Goal: Find specific page/section: Find specific page/section

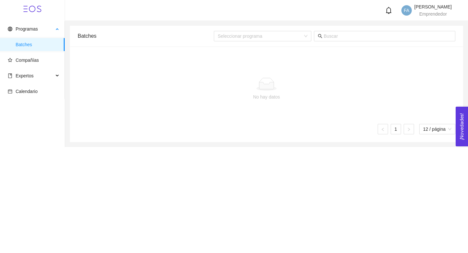
click at [35, 45] on span "Batches" at bounding box center [38, 44] width 44 height 13
click at [28, 30] on span "Programas" at bounding box center [27, 28] width 22 height 5
click at [24, 41] on span "Batches" at bounding box center [38, 44] width 44 height 13
click at [23, 27] on span "Programas" at bounding box center [27, 28] width 22 height 5
click at [23, 65] on span "Compañías" at bounding box center [34, 60] width 52 height 13
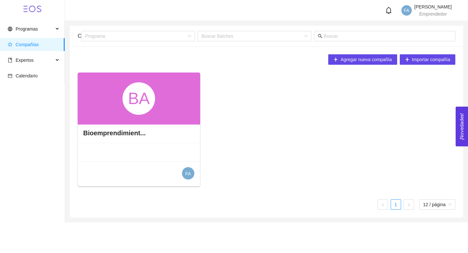
click at [146, 109] on div "BA" at bounding box center [138, 98] width 32 height 32
click at [135, 132] on h4 "Bioemprendimient..." at bounding box center [114, 132] width 62 height 9
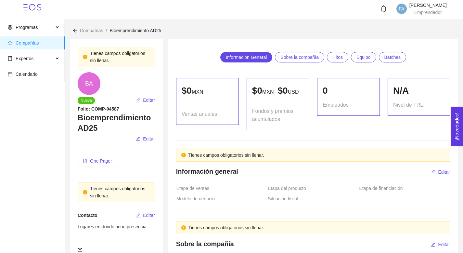
scroll to position [1, 0]
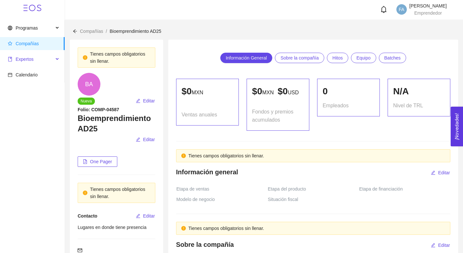
click at [22, 60] on span "Expertos" at bounding box center [25, 59] width 18 height 5
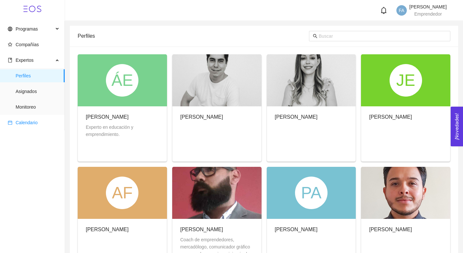
click at [31, 124] on span "Calendario" at bounding box center [27, 122] width 22 height 5
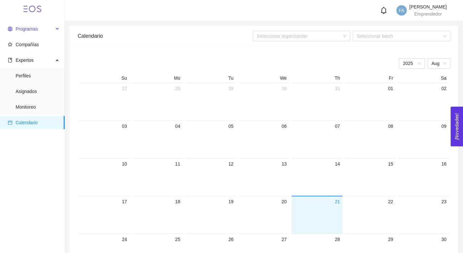
click at [32, 25] on span "Programas" at bounding box center [31, 28] width 46 height 13
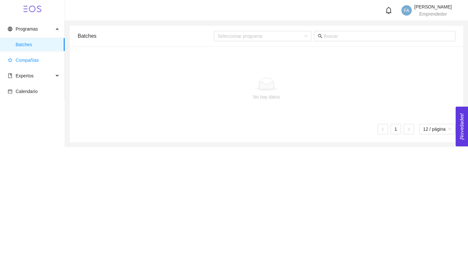
click at [21, 63] on span "Compañías" at bounding box center [34, 60] width 52 height 13
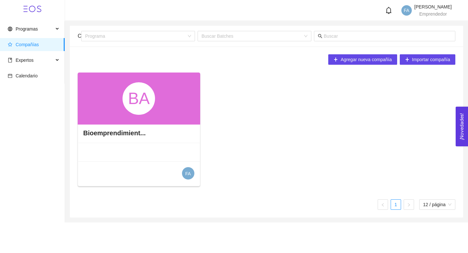
click at [135, 100] on div "BA" at bounding box center [138, 98] width 32 height 32
click at [128, 116] on div "BA" at bounding box center [139, 98] width 122 height 52
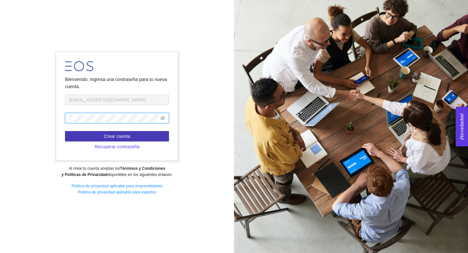
click at [116, 132] on span "Crear cuenta" at bounding box center [117, 135] width 26 height 7
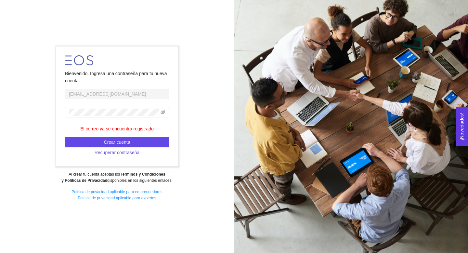
click at [140, 99] on form "Bienvenido. Ingresa una contraseña para tu nueva cuenta. emprendimientoqro@serv…" at bounding box center [116, 106] width 121 height 120
click at [161, 111] on icon "eye-invisible" at bounding box center [162, 112] width 5 height 4
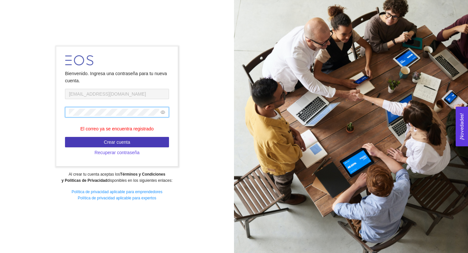
click at [130, 140] on span "Crear cuenta" at bounding box center [117, 141] width 26 height 7
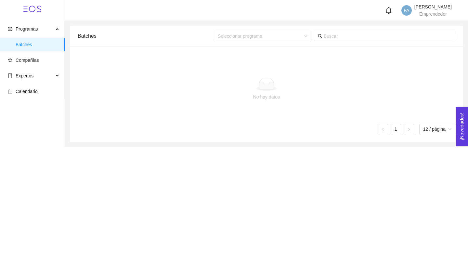
click at [437, 6] on span "[PERSON_NAME]" at bounding box center [432, 6] width 37 height 5
click at [414, 66] on span "Cerrar sesión" at bounding box center [410, 65] width 27 height 5
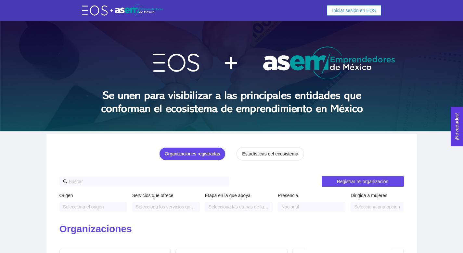
click at [356, 12] on span "Iniciar sesión en EOS" at bounding box center [354, 10] width 44 height 7
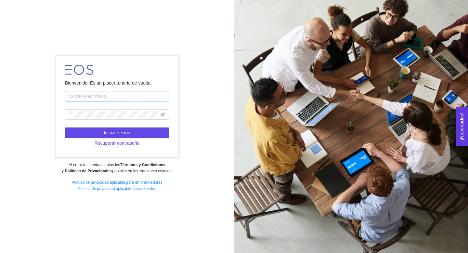
click at [111, 96] on input "text" at bounding box center [117, 96] width 104 height 10
type input "emprendimientoqro@servicios.tec.mx"
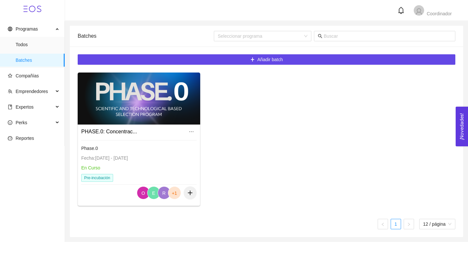
click at [162, 95] on div at bounding box center [139, 98] width 122 height 52
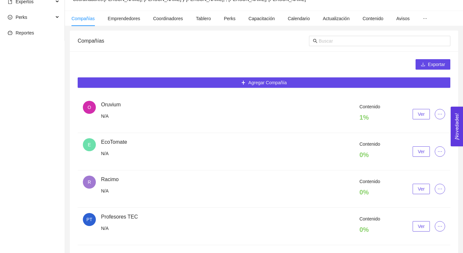
scroll to position [128, 0]
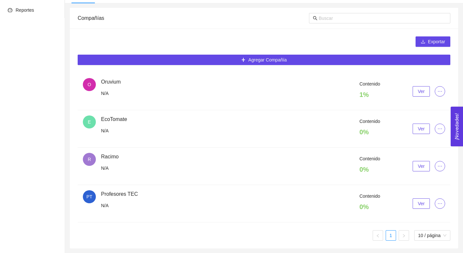
click at [138, 80] on div "Contenido 1 % Ver" at bounding box center [273, 91] width 344 height 22
click at [422, 131] on span "Ver" at bounding box center [421, 128] width 7 height 7
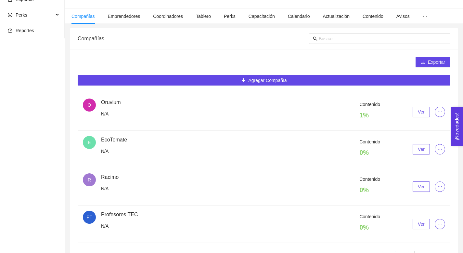
scroll to position [128, 0]
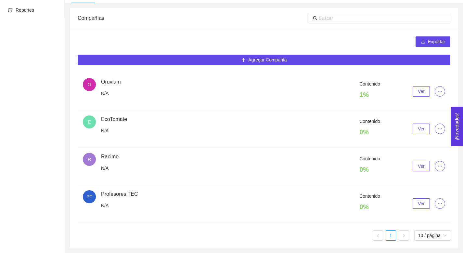
click at [119, 79] on span "Oruvium" at bounding box center [110, 82] width 19 height 6
click at [422, 90] on span "Ver" at bounding box center [421, 91] width 7 height 7
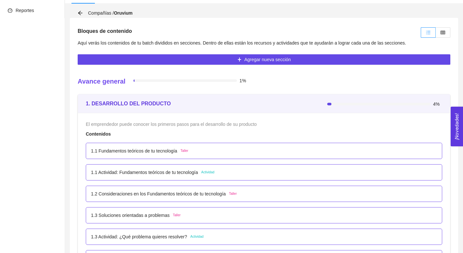
scroll to position [127, 0]
